Goal: Navigation & Orientation: Find specific page/section

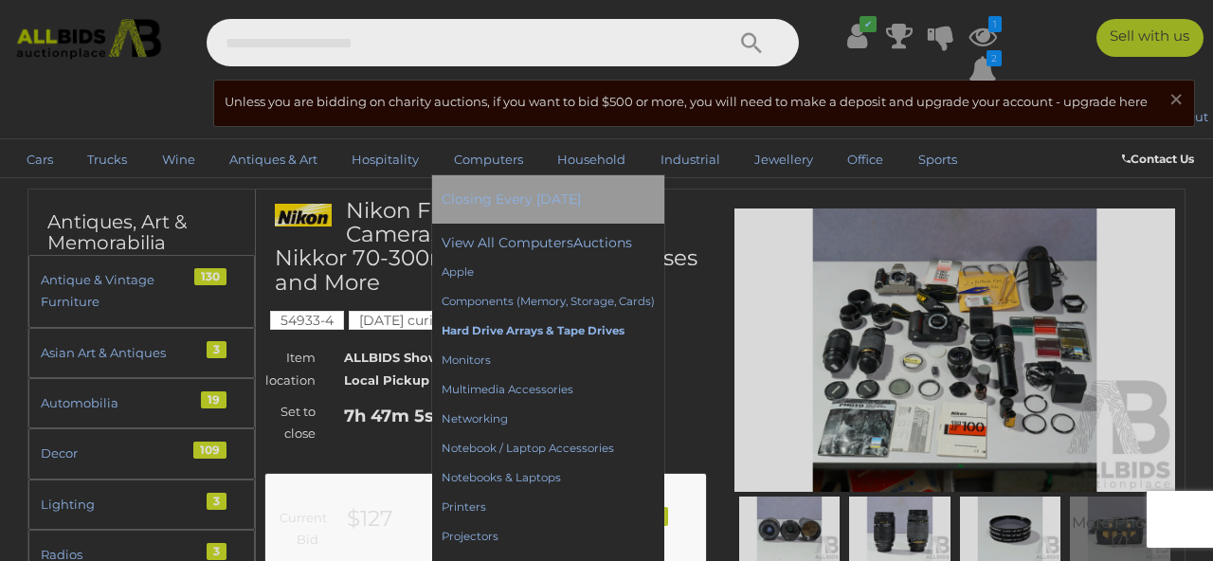
scroll to position [10, 0]
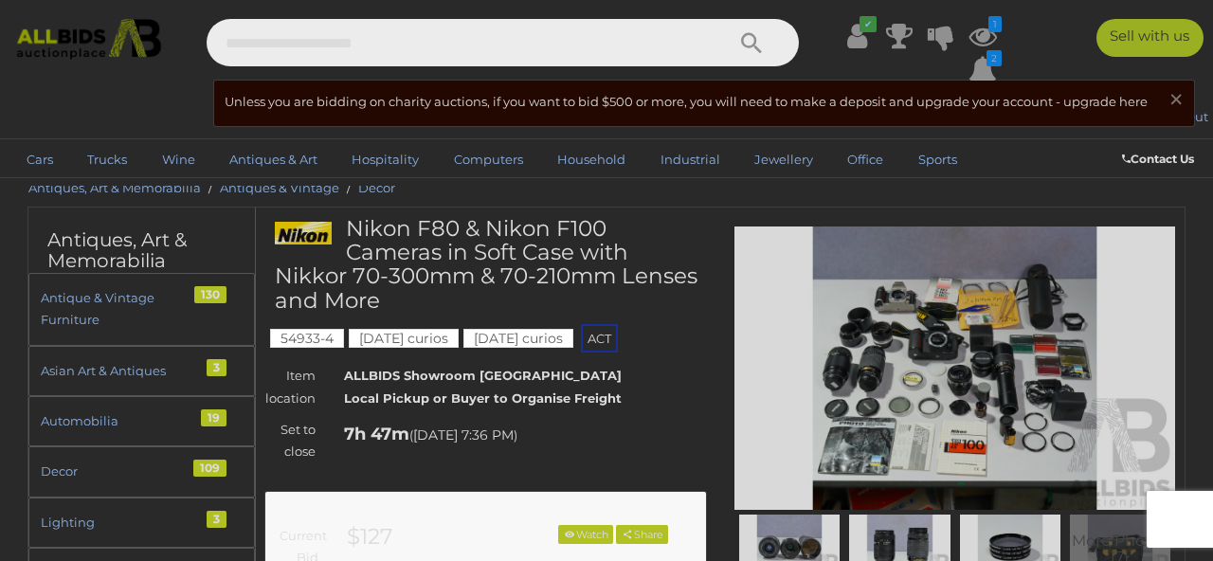
click at [416, 50] on input "text" at bounding box center [456, 42] width 499 height 47
type input "*"
type input "*******"
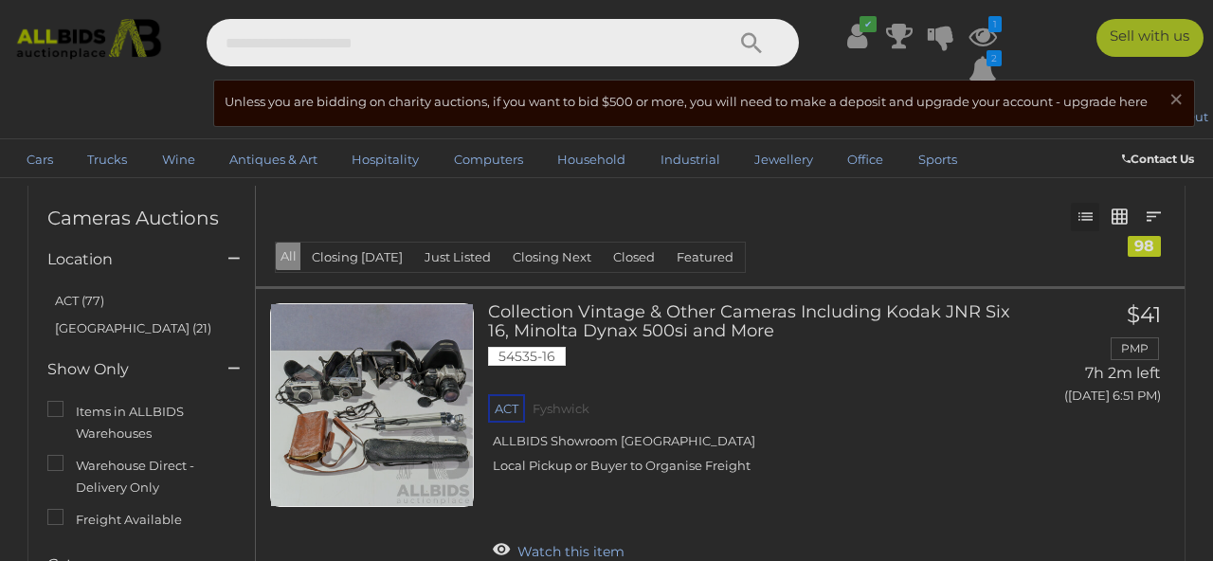
scroll to position [793, 0]
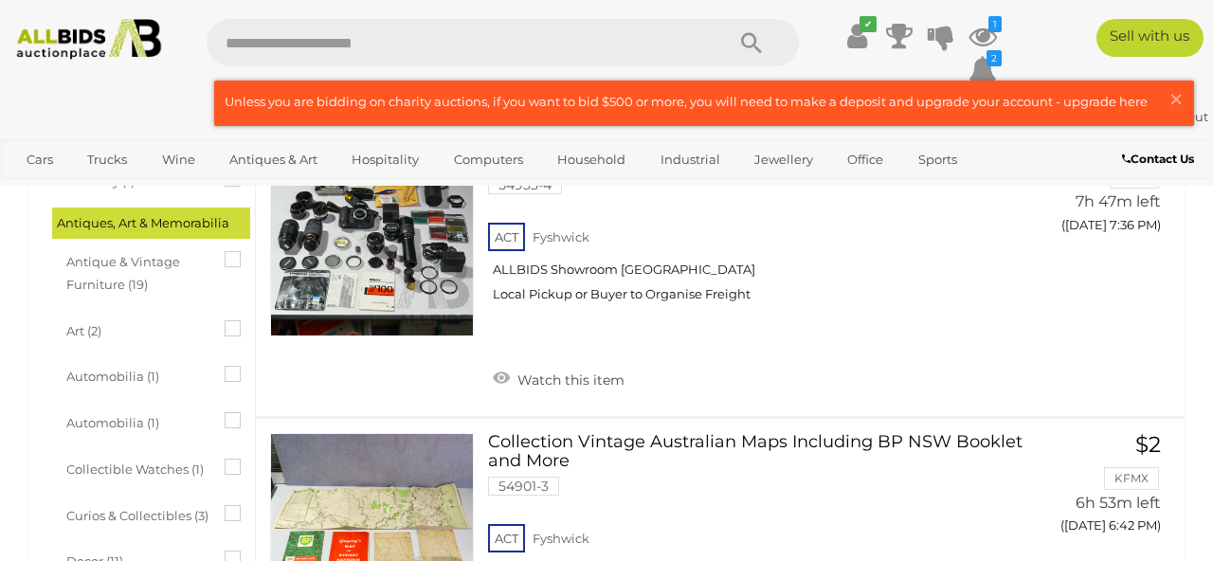
click at [663, 32] on input "text" at bounding box center [456, 42] width 499 height 47
type input "******"
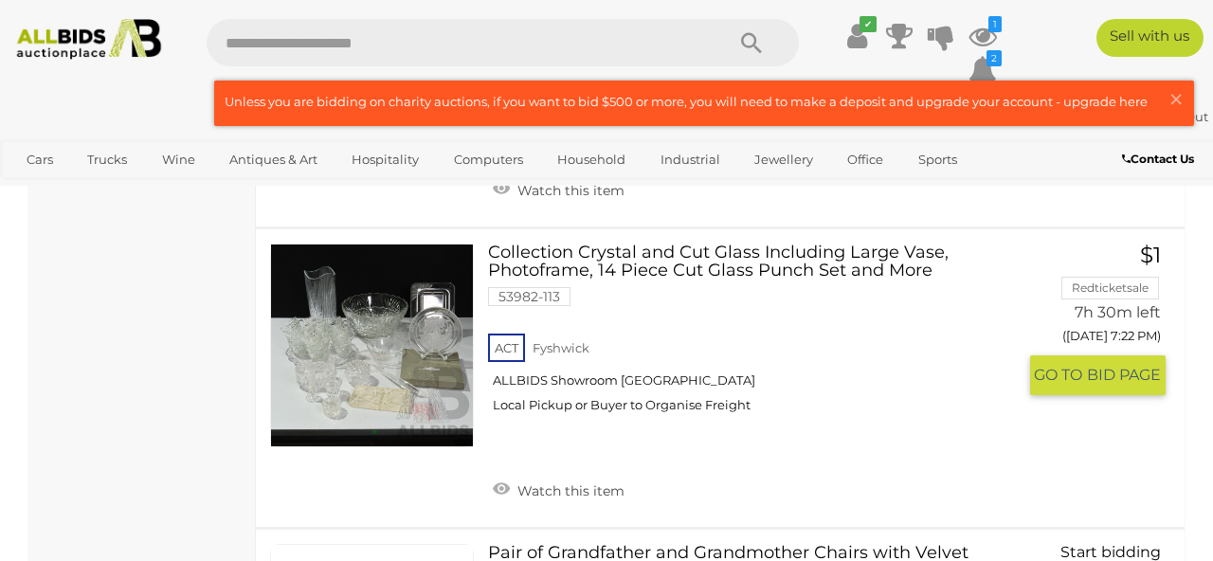
scroll to position [8675, 0]
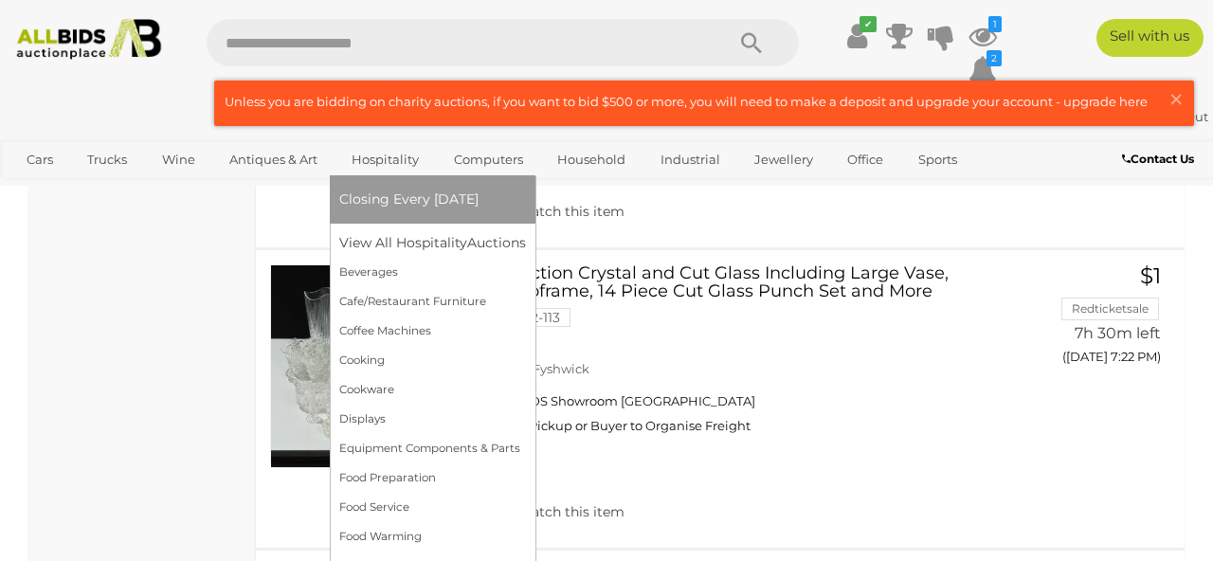
click at [393, 168] on link "Hospitality" at bounding box center [385, 159] width 92 height 31
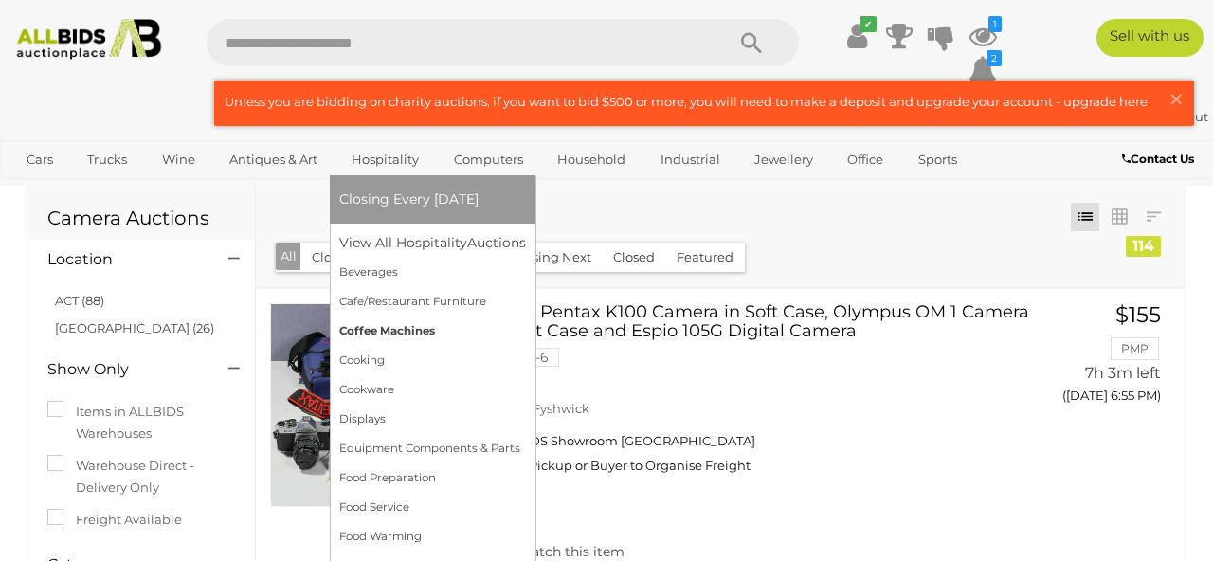
click at [383, 322] on link "Coffee Machines" at bounding box center [432, 331] width 187 height 29
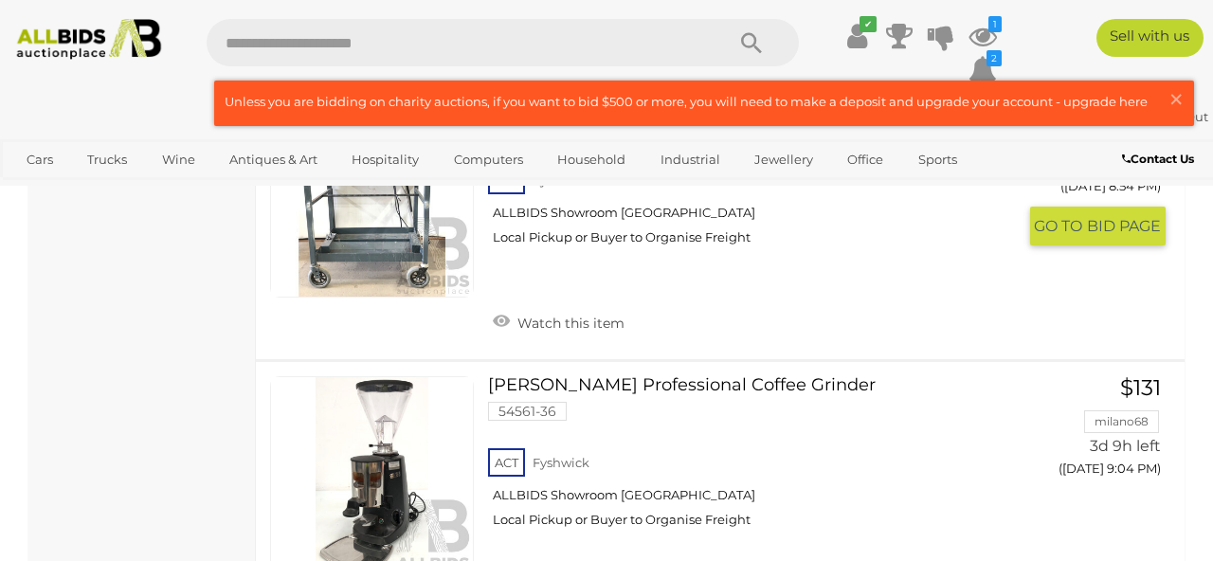
scroll to position [2093, 0]
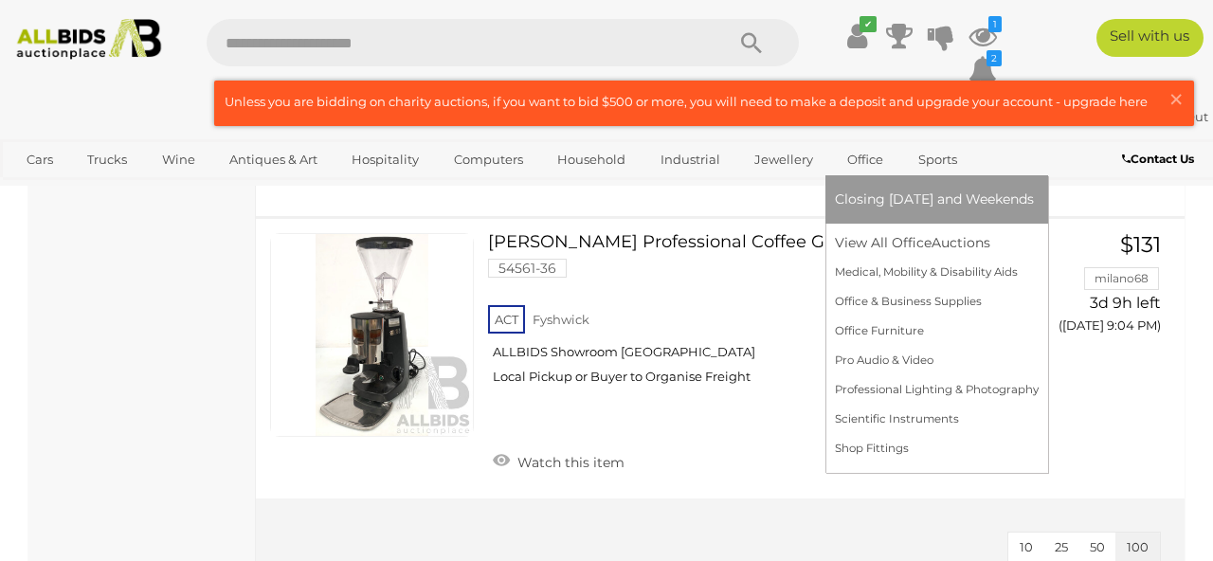
click at [860, 159] on link "Office" at bounding box center [865, 159] width 61 height 31
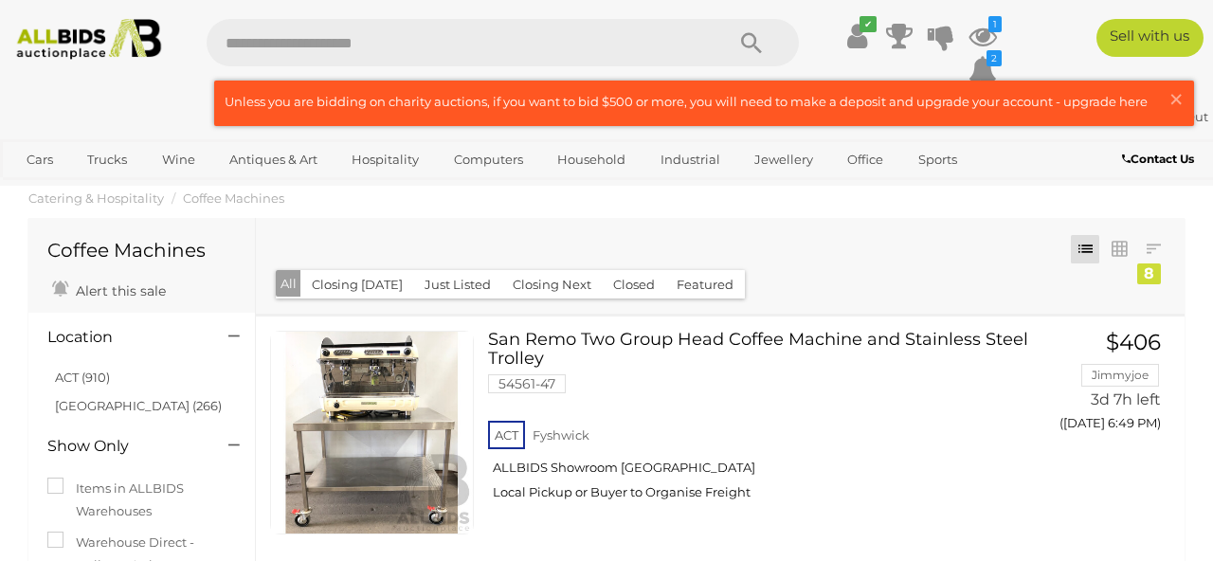
click at [148, 35] on img at bounding box center [89, 39] width 160 height 41
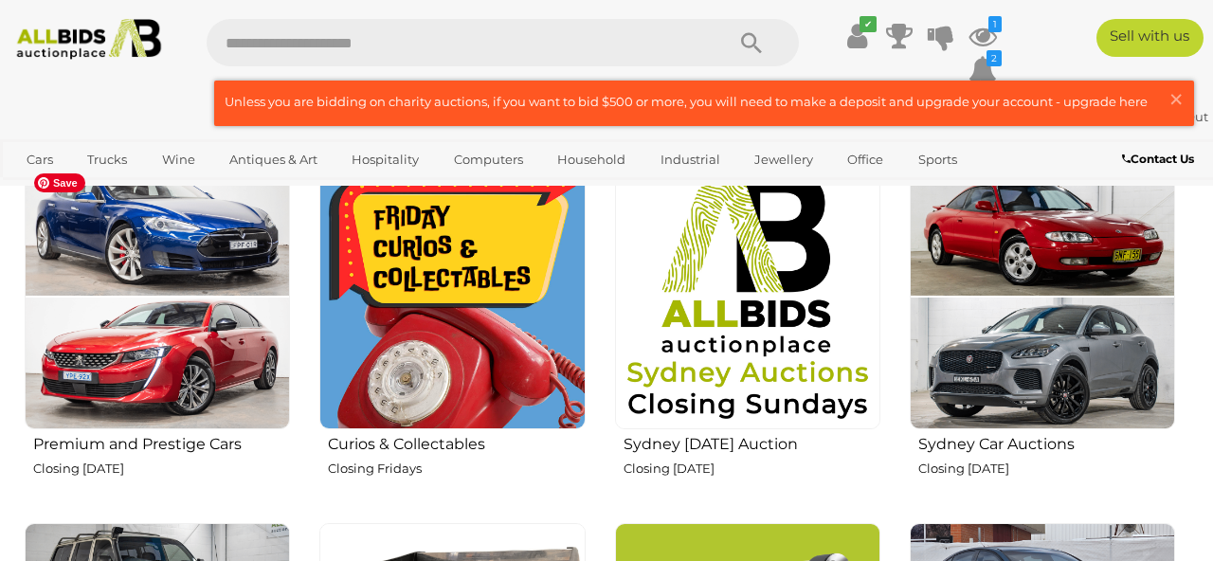
scroll to position [658, 0]
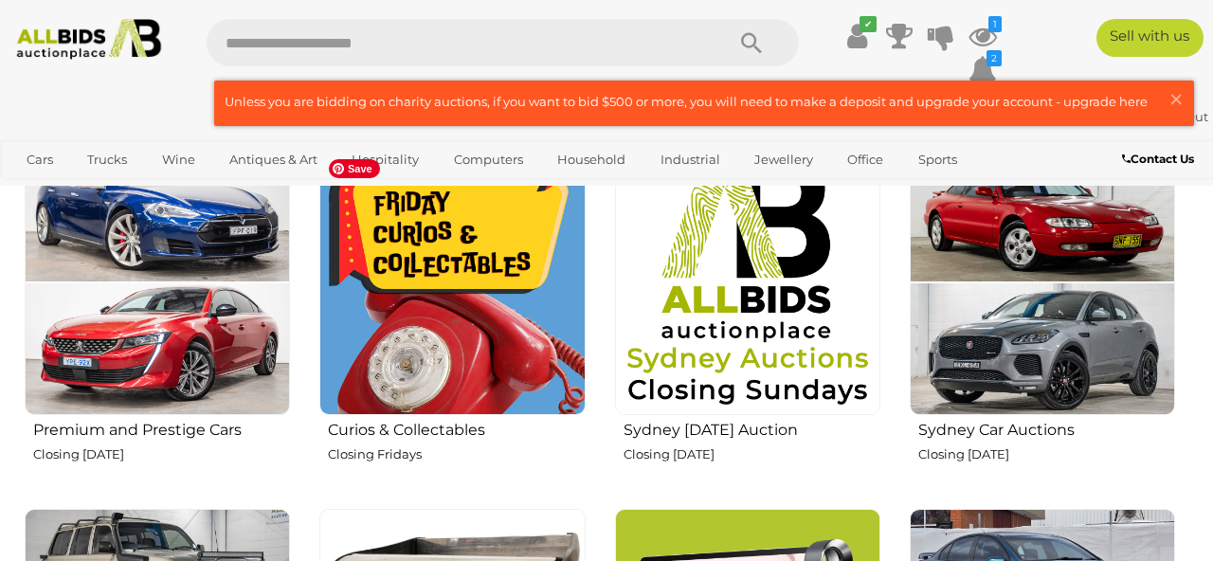
click at [399, 342] on img at bounding box center [451, 282] width 265 height 265
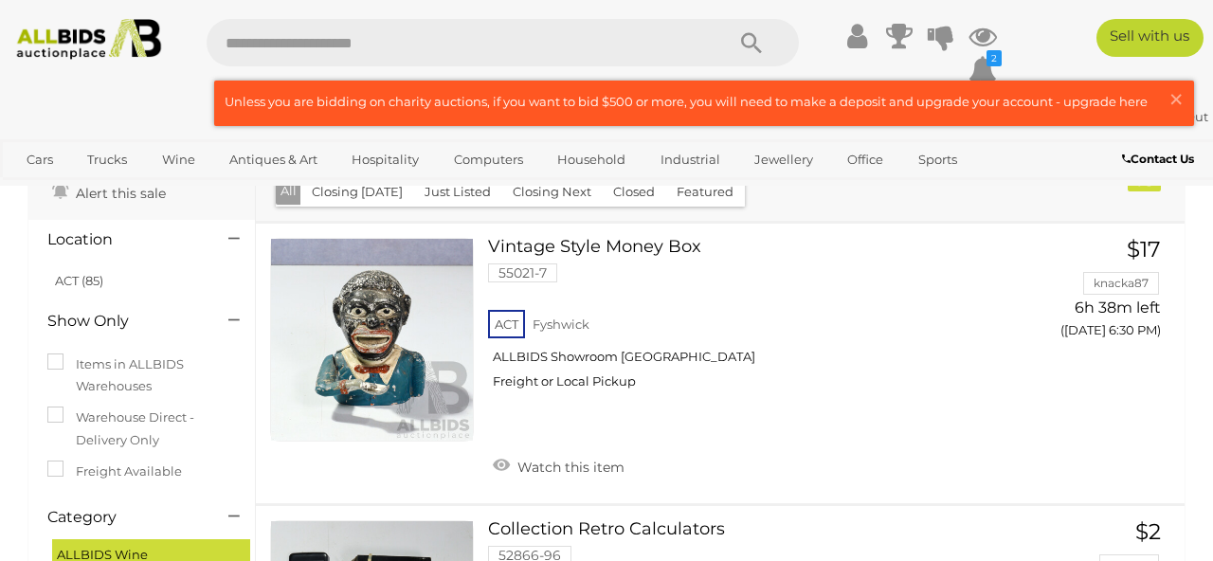
scroll to position [23645, 0]
